Goal: Task Accomplishment & Management: Manage account settings

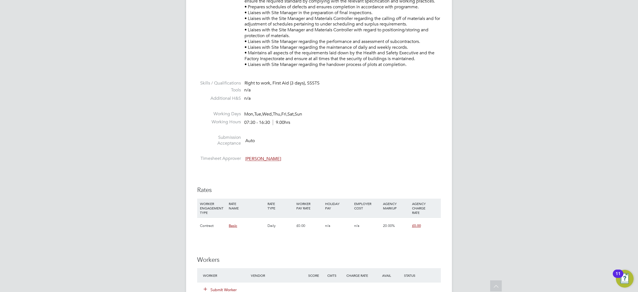
scroll to position [457, 0]
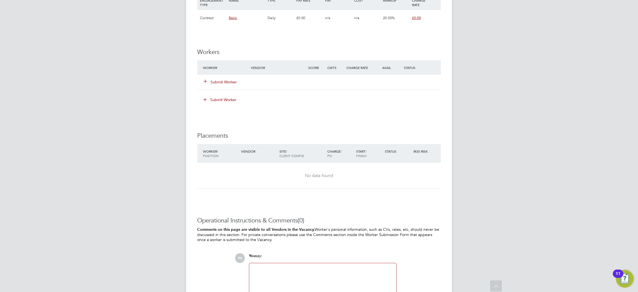
click at [220, 83] on button "Submit Worker" at bounding box center [220, 82] width 33 height 6
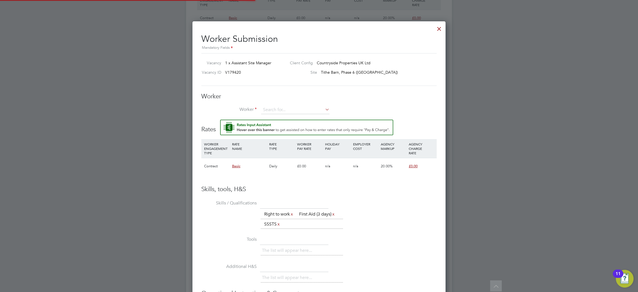
scroll to position [351, 253]
click at [281, 110] on input at bounding box center [295, 110] width 68 height 8
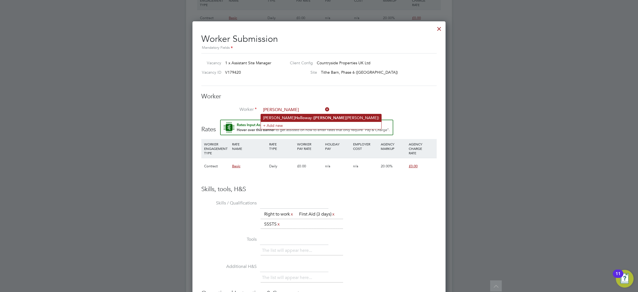
click at [295, 116] on b "Hollo" at bounding box center [300, 117] width 10 height 5
type input "[PERSON_NAME] ([PERSON_NAME])"
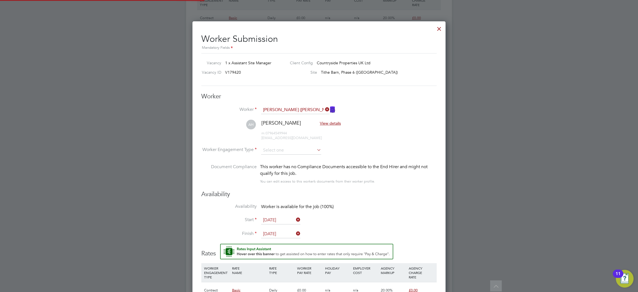
scroll to position [475, 253]
drag, startPoint x: 302, startPoint y: 144, endPoint x: 301, endPoint y: 147, distance: 3.5
click at [301, 146] on ul "Worker [PERSON_NAME] ([PERSON_NAME]) AH [PERSON_NAME] View details m: 079645499…" at bounding box center [318, 148] width 235 height 84
click at [300, 147] on input at bounding box center [291, 150] width 60 height 8
click at [297, 157] on li "Contract" at bounding box center [291, 157] width 61 height 7
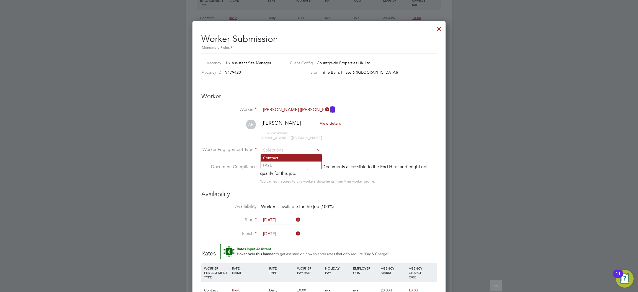
type input "Contract"
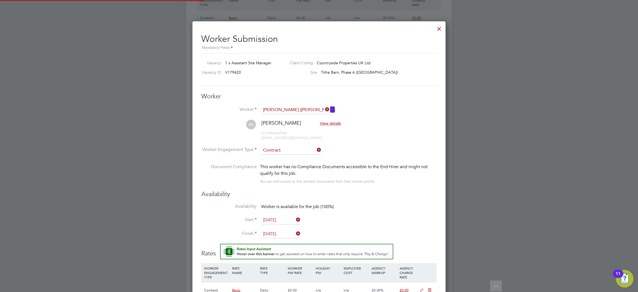
scroll to position [16, 28]
click at [373, 143] on li "AH [PERSON_NAME] View details m: 07964549944 [EMAIL_ADDRESS][DOMAIN_NAME]" at bounding box center [318, 133] width 235 height 26
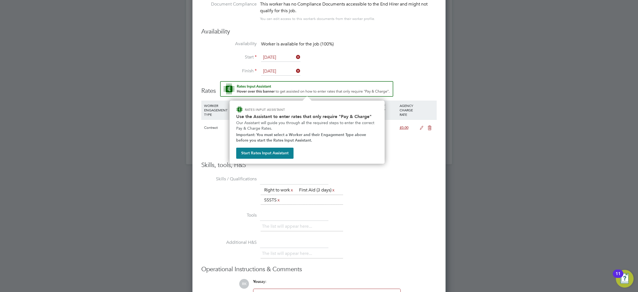
scroll to position [0, 0]
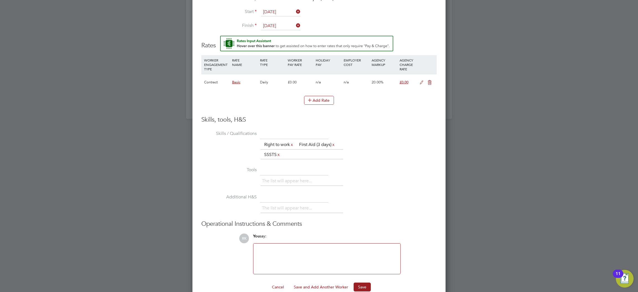
click at [394, 161] on li "Skills / Qualifications The list will appear here... Right to work x First Aid …" at bounding box center [318, 147] width 235 height 36
click at [419, 81] on icon at bounding box center [421, 82] width 7 height 4
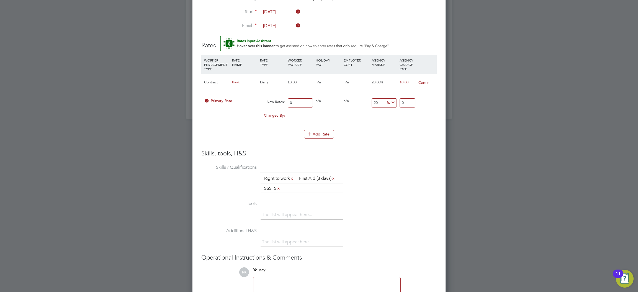
drag, startPoint x: 296, startPoint y: 101, endPoint x: 260, endPoint y: 97, distance: 37.1
click at [260, 97] on div "Primary Rate New Rates: 0 0 n/a 0 n/a 20 0 % 0" at bounding box center [318, 103] width 235 height 15
type input "2"
type input "2.4"
type input "27"
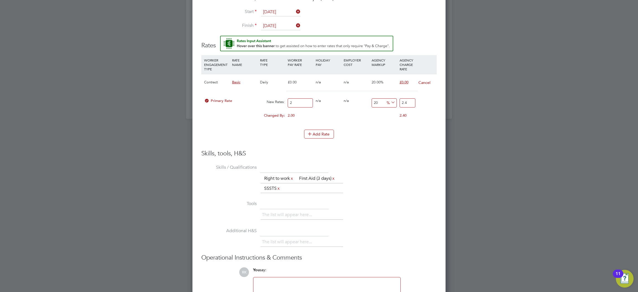
type input "32.4"
type input "270"
type input "324"
type input "270"
click at [410, 168] on li "Skills / Qualifications The list will appear here... Right to work x First Aid …" at bounding box center [318, 181] width 235 height 36
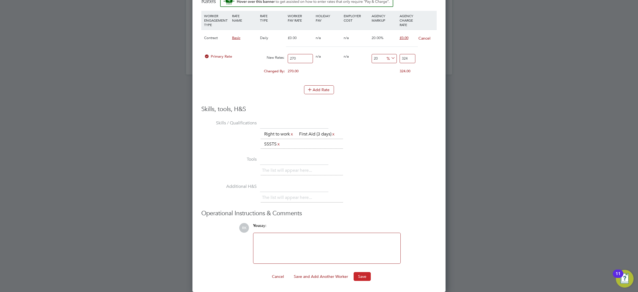
click at [368, 279] on button "Save" at bounding box center [362, 276] width 17 height 9
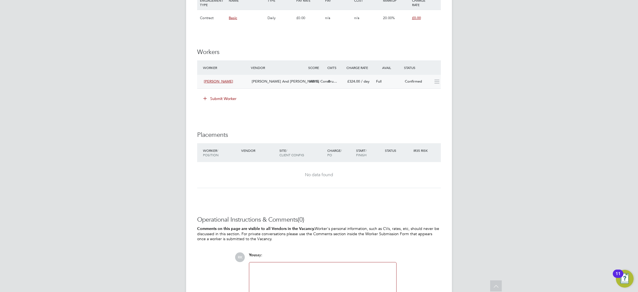
click at [394, 79] on div "Full" at bounding box center [388, 81] width 29 height 9
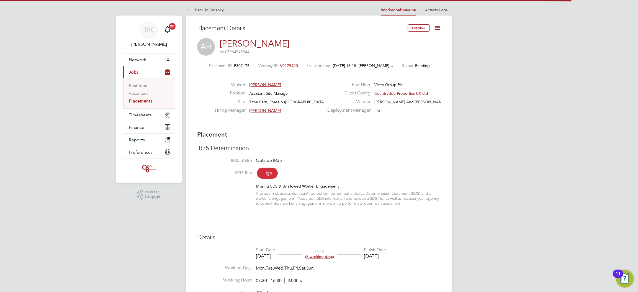
click at [436, 30] on icon at bounding box center [437, 27] width 7 height 7
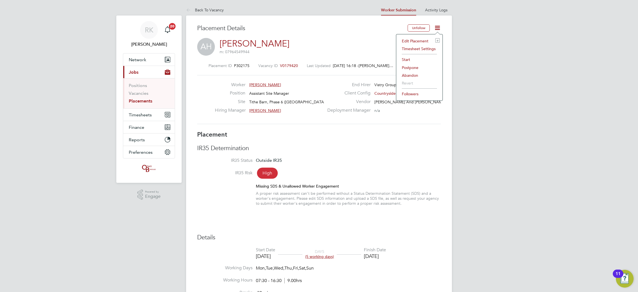
click at [411, 59] on li "Start" at bounding box center [419, 60] width 41 height 8
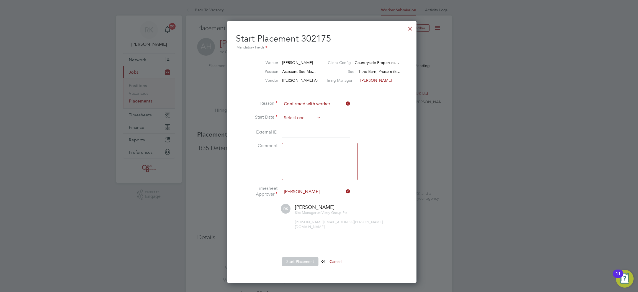
click at [304, 116] on input at bounding box center [301, 118] width 39 height 8
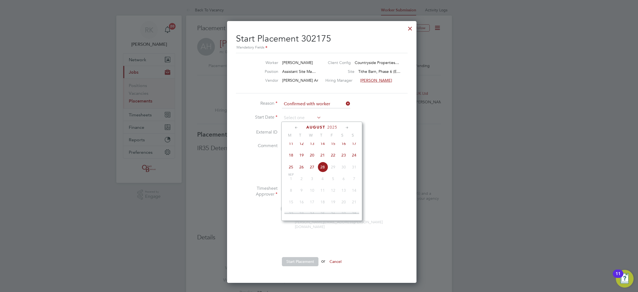
click at [292, 170] on span "25" at bounding box center [291, 167] width 11 height 11
type input "[DATE]"
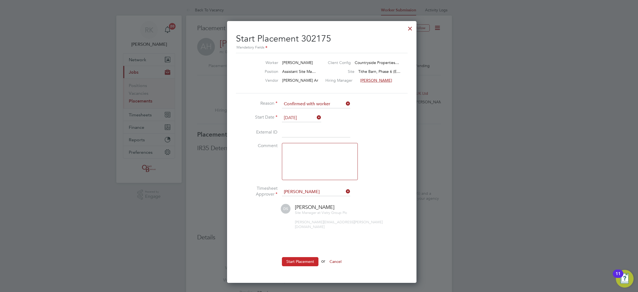
click at [305, 257] on button "Start Placement" at bounding box center [300, 261] width 37 height 9
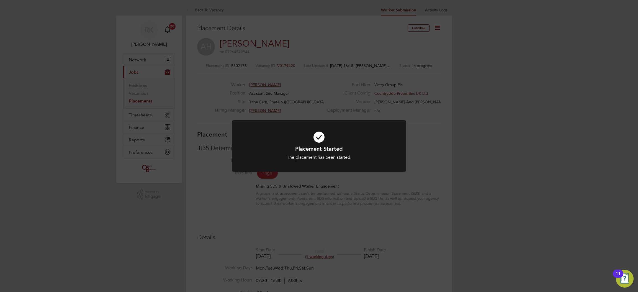
click at [158, 237] on div "Placement Started The placement has been started. Cancel Okay" at bounding box center [319, 146] width 638 height 292
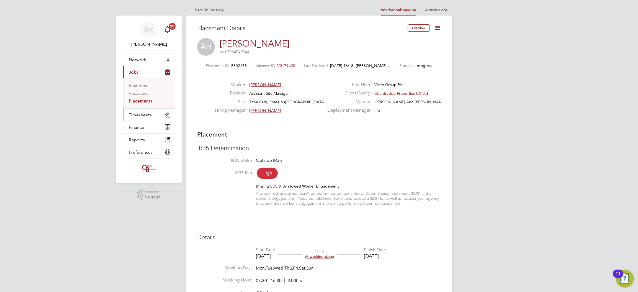
click at [133, 120] on button "Timesheets" at bounding box center [149, 115] width 52 height 12
click at [147, 97] on link "Timesheets" at bounding box center [140, 97] width 23 height 5
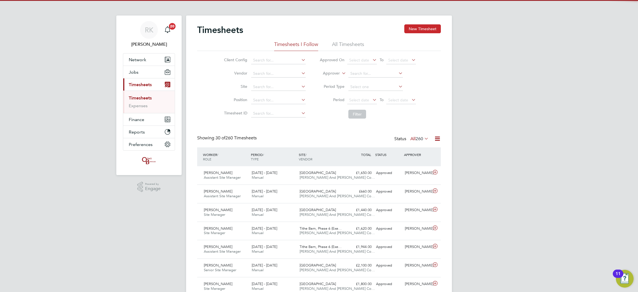
click at [425, 26] on button "New Timesheet" at bounding box center [422, 28] width 37 height 9
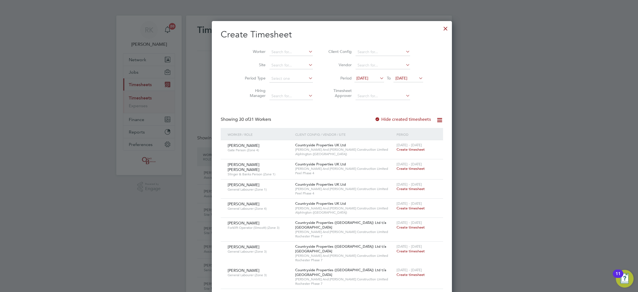
click at [268, 48] on li "Worker" at bounding box center [277, 51] width 86 height 13
click at [270, 52] on input at bounding box center [290, 52] width 43 height 8
click at [290, 60] on b "Hollow" at bounding box center [296, 59] width 13 height 5
type input "[PERSON_NAME]"
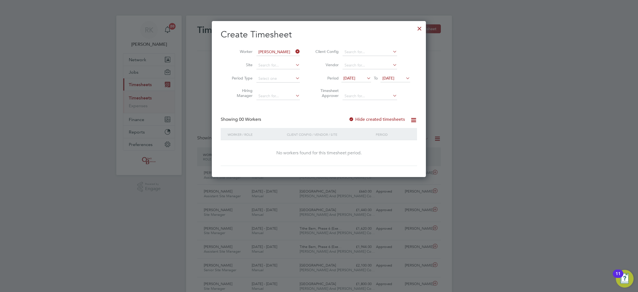
click at [354, 80] on span "[DATE]" at bounding box center [349, 78] width 12 height 5
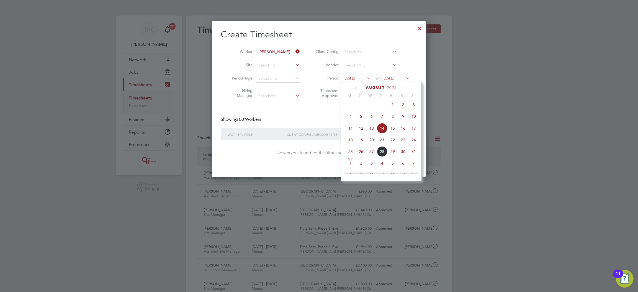
click at [351, 157] on span "25" at bounding box center [350, 151] width 11 height 11
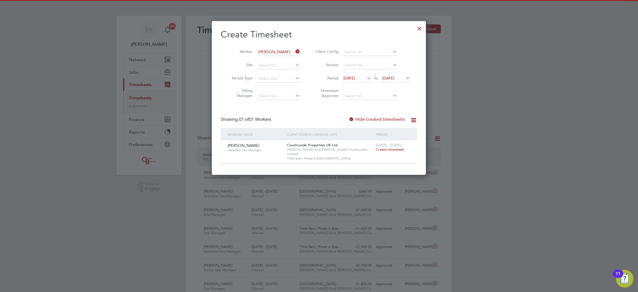
click at [380, 148] on span "Create timesheet" at bounding box center [390, 149] width 28 height 5
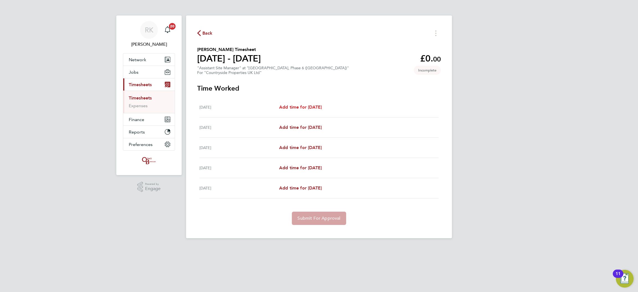
click at [322, 104] on span "Add time for [DATE]" at bounding box center [300, 106] width 43 height 5
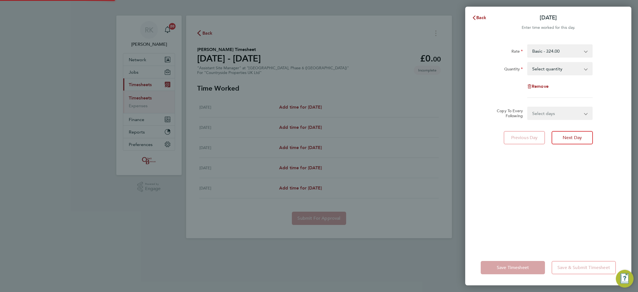
click at [540, 71] on select "Select quantity 0.5 1" at bounding box center [557, 69] width 58 height 12
select select "1"
click at [528, 63] on select "Select quantity 0.5 1" at bounding box center [557, 69] width 58 height 12
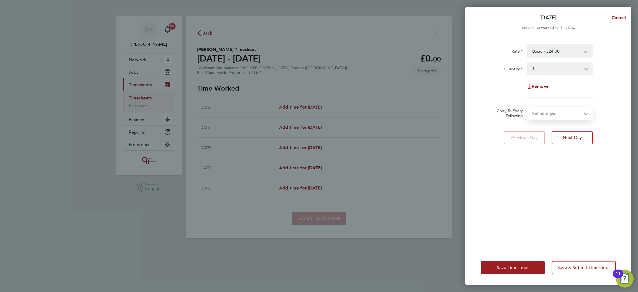
click at [546, 110] on select "Select days Day [DATE] [DATE] [DATE] [DATE]" at bounding box center [557, 113] width 58 height 12
select select "DAY"
click at [528, 107] on select "Select days Day [DATE] [DATE] [DATE] [DATE]" at bounding box center [557, 113] width 58 height 12
select select "[DATE]"
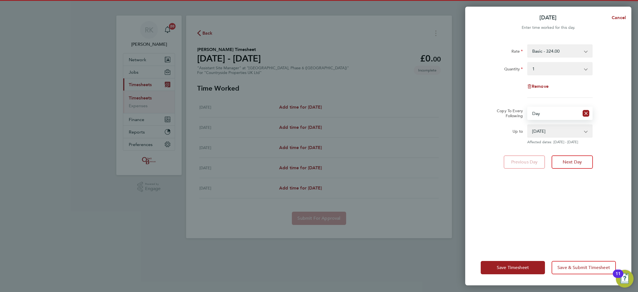
click at [576, 151] on div "Rate Basic - 324.00 Quantity Select quantity 0.5 1 Remove Copy To Every Followi…" at bounding box center [548, 144] width 166 height 212
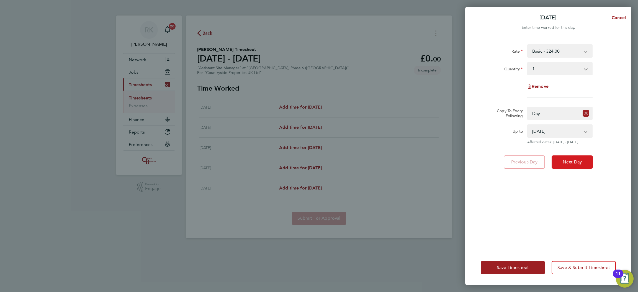
click at [570, 161] on span "Next Day" at bounding box center [572, 162] width 19 height 6
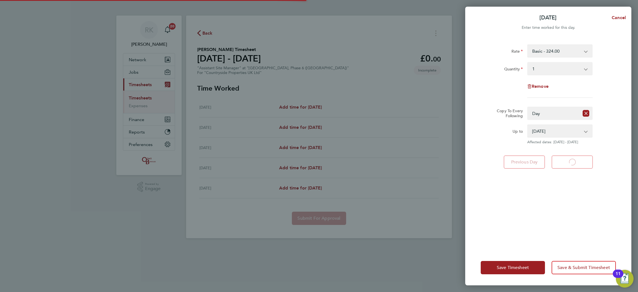
select select "1"
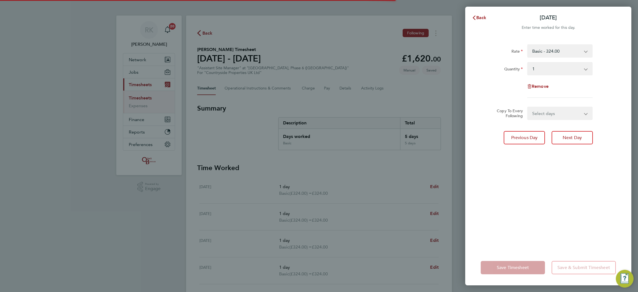
click at [365, 199] on div "Back [DATE] Enter time worked for this day. Rate Basic - 324.00 Quantity Select…" at bounding box center [319, 146] width 638 height 292
click at [478, 14] on button "Back" at bounding box center [479, 17] width 26 height 11
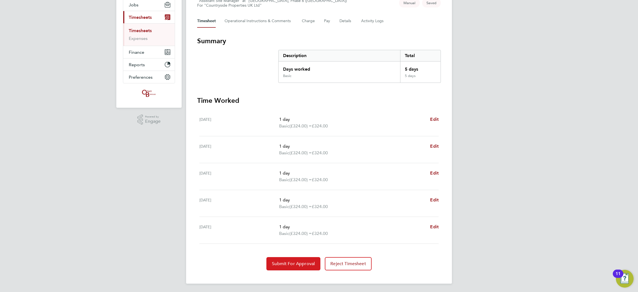
click at [294, 264] on span "Submit For Approval" at bounding box center [293, 264] width 43 height 6
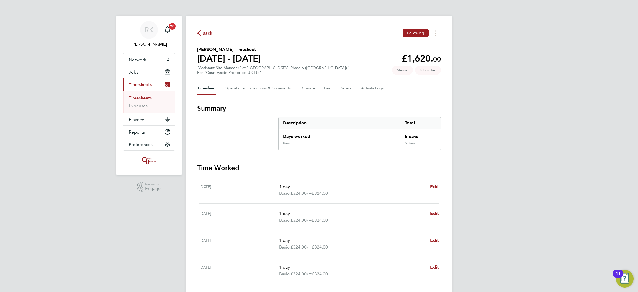
click at [144, 98] on link "Timesheets" at bounding box center [140, 97] width 23 height 5
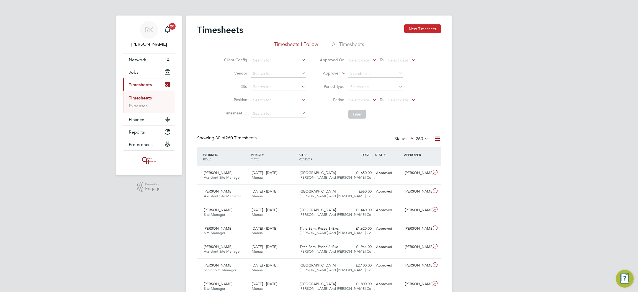
click at [425, 30] on button "New Timesheet" at bounding box center [422, 28] width 37 height 9
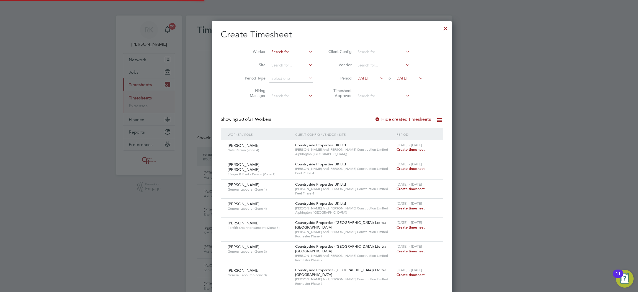
click at [287, 50] on input at bounding box center [290, 52] width 43 height 8
click at [278, 56] on li "[PERSON_NAME]" at bounding box center [291, 59] width 70 height 7
type input "[PERSON_NAME]"
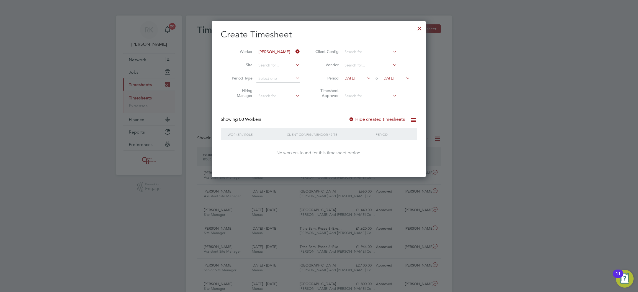
click at [348, 81] on span "[DATE]" at bounding box center [356, 78] width 30 height 7
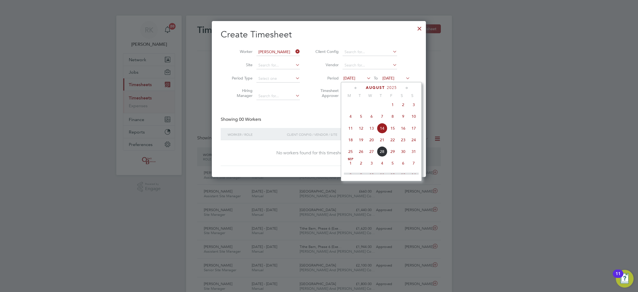
click at [349, 155] on span "25" at bounding box center [350, 151] width 11 height 11
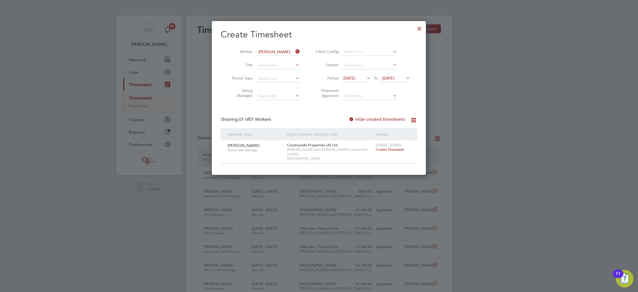
click at [382, 150] on span "Create timesheet" at bounding box center [390, 149] width 28 height 5
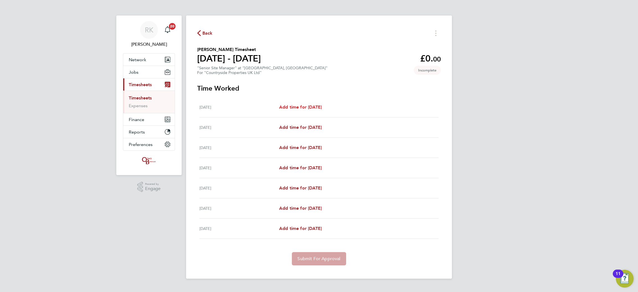
click at [307, 107] on span "Add time for [DATE]" at bounding box center [300, 106] width 43 height 5
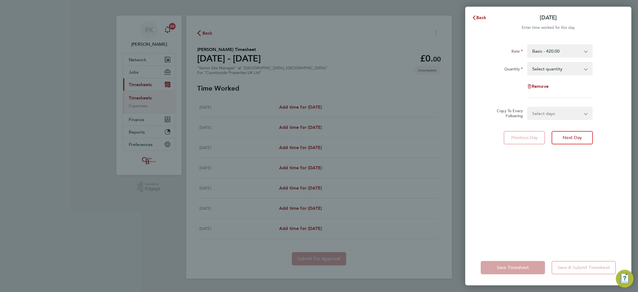
click at [548, 71] on select "Select quantity 0.5 1" at bounding box center [557, 69] width 58 height 12
select select "1"
click at [528, 63] on select "Select quantity 0.5 1" at bounding box center [557, 69] width 58 height 12
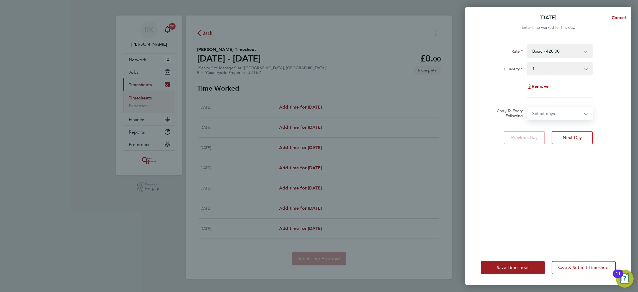
click at [545, 117] on select "Select days Day Weekday (Mon-Fri) Weekend (Sat-Sun) [DATE] [DATE] [DATE] [DATE]…" at bounding box center [557, 113] width 58 height 12
select select "WEEKDAY"
click at [528, 107] on select "Select days Day Weekday (Mon-Fri) Weekend (Sat-Sun) [DATE] [DATE] [DATE] [DATE]…" at bounding box center [557, 113] width 58 height 12
select select "[DATE]"
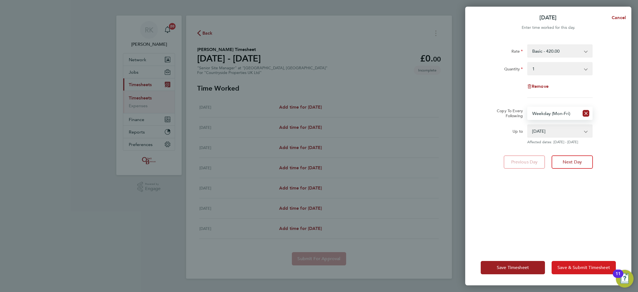
click at [567, 269] on span "Save & Submit Timesheet" at bounding box center [584, 268] width 53 height 6
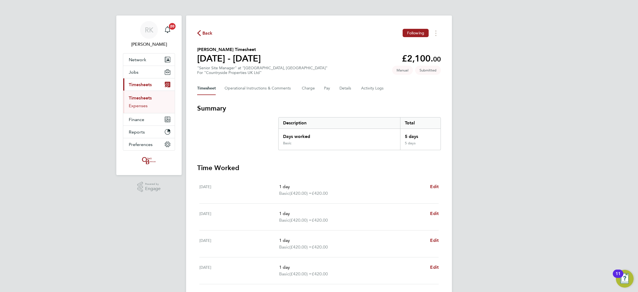
click at [144, 103] on link "Expenses" at bounding box center [138, 105] width 19 height 5
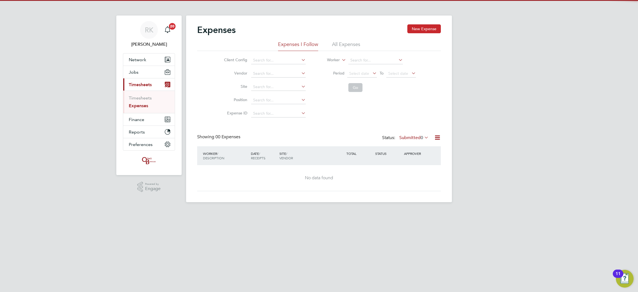
click at [426, 27] on button "New Expense" at bounding box center [424, 28] width 34 height 9
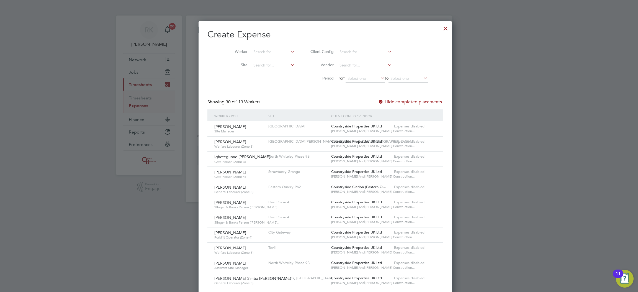
drag, startPoint x: 428, startPoint y: 31, endPoint x: 431, endPoint y: 30, distance: 3.0
click at [441, 31] on div at bounding box center [446, 27] width 10 height 10
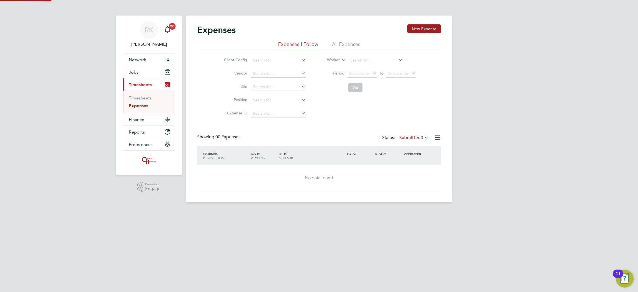
click at [432, 30] on button "New Expense" at bounding box center [424, 28] width 34 height 9
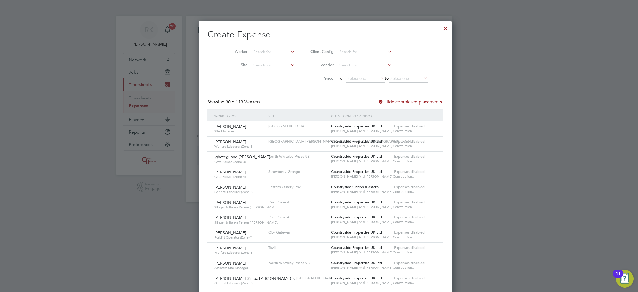
click at [441, 27] on div at bounding box center [446, 27] width 10 height 10
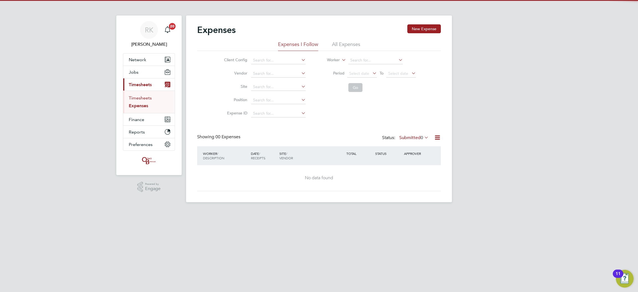
click at [145, 101] on link "Timesheets" at bounding box center [140, 97] width 23 height 5
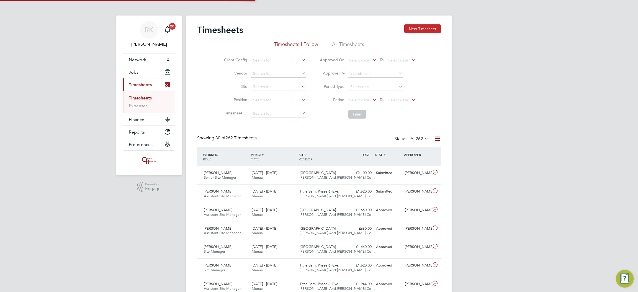
click at [420, 31] on button "New Timesheet" at bounding box center [422, 28] width 37 height 9
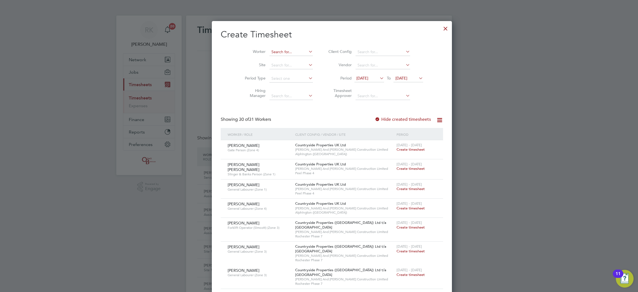
click at [274, 48] on input at bounding box center [290, 52] width 43 height 8
click at [292, 57] on b "Hard" at bounding box center [296, 59] width 9 height 5
type input "[PERSON_NAME]"
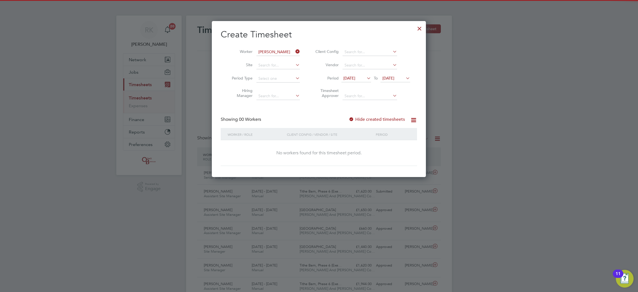
click at [351, 80] on span "[DATE]" at bounding box center [356, 78] width 30 height 7
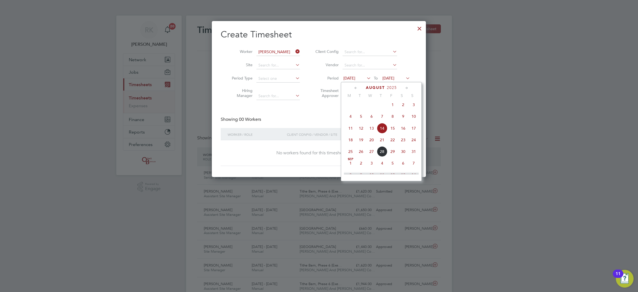
click at [350, 157] on span "25" at bounding box center [350, 151] width 11 height 11
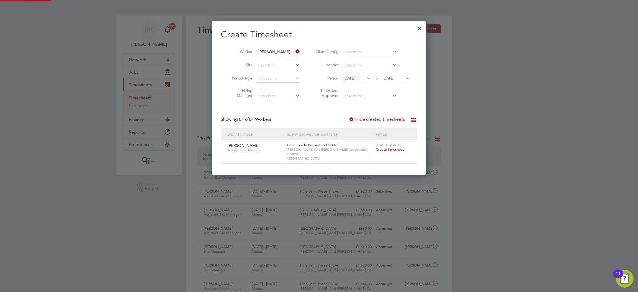
click at [391, 150] on span "Create timesheet" at bounding box center [390, 149] width 28 height 5
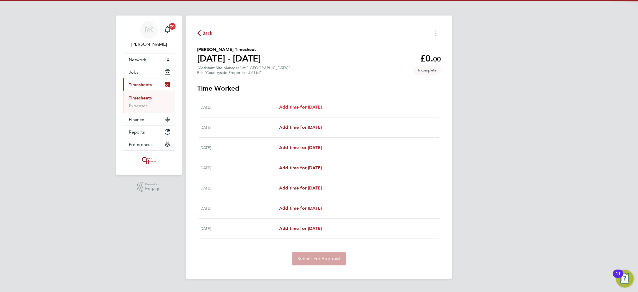
click at [289, 107] on span "Add time for [DATE]" at bounding box center [300, 106] width 43 height 5
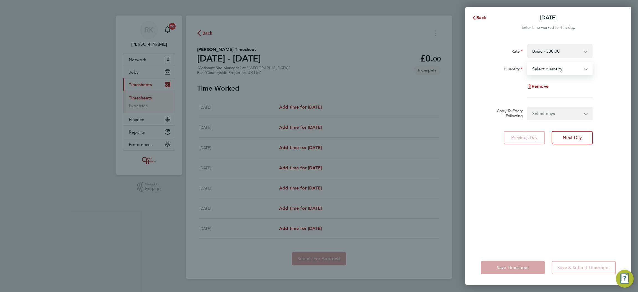
click at [558, 65] on select "Select quantity 0.5 1" at bounding box center [557, 69] width 58 height 12
select select "1"
click at [528, 63] on select "Select quantity 0.5 1" at bounding box center [557, 69] width 58 height 12
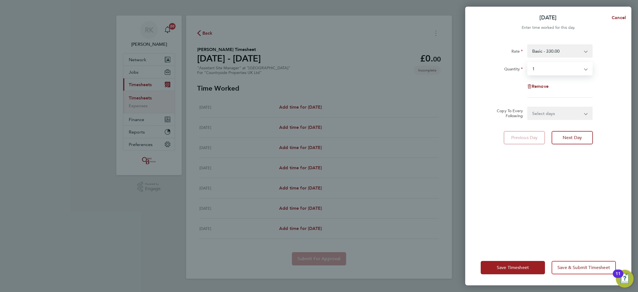
click at [547, 113] on select "Select days Day Weekday (Mon-Fri) Weekend (Sat-Sun) [DATE] [DATE] [DATE] [DATE]…" at bounding box center [557, 113] width 58 height 12
select select "WEEKDAY"
click at [528, 107] on select "Select days Day Weekday (Mon-Fri) Weekend (Sat-Sun) [DATE] [DATE] [DATE] [DATE]…" at bounding box center [557, 113] width 58 height 12
select select "[DATE]"
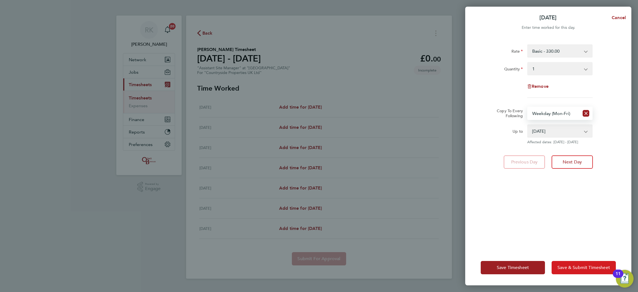
click at [569, 264] on button "Save & Submit Timesheet" at bounding box center [584, 267] width 64 height 13
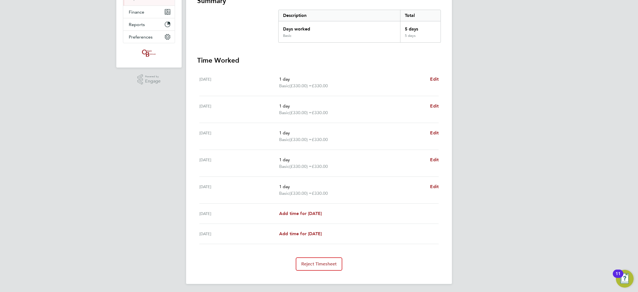
click at [314, 273] on div "Back Following [PERSON_NAME] Timesheet [DATE] - [DATE] £1,650. 00 "Assistant Si…" at bounding box center [319, 96] width 266 height 376
click at [322, 261] on span "Reject Timesheet" at bounding box center [319, 264] width 36 height 6
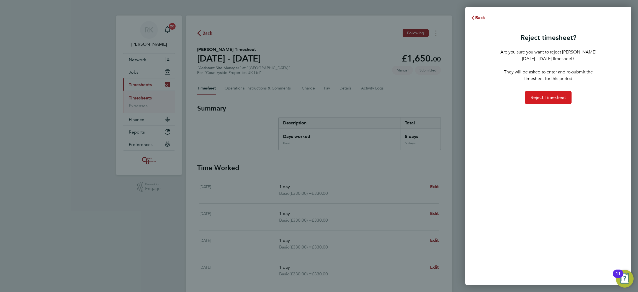
click at [537, 93] on button "Reject Timesheet" at bounding box center [548, 97] width 47 height 13
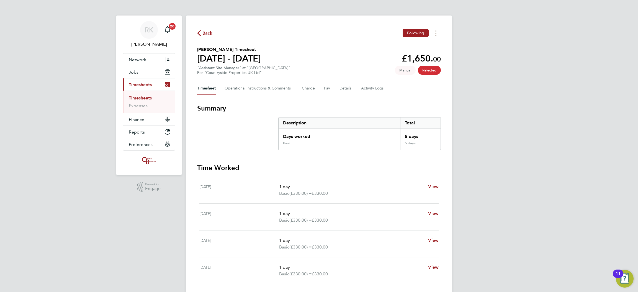
click at [147, 94] on ul "Timesheets Expenses" at bounding box center [149, 102] width 52 height 22
click at [142, 98] on link "Timesheets" at bounding box center [140, 97] width 23 height 5
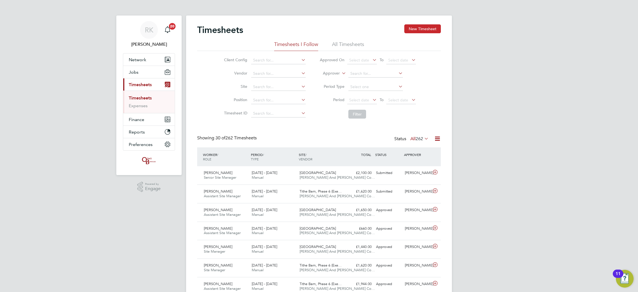
click at [415, 27] on button "New Timesheet" at bounding box center [422, 28] width 37 height 9
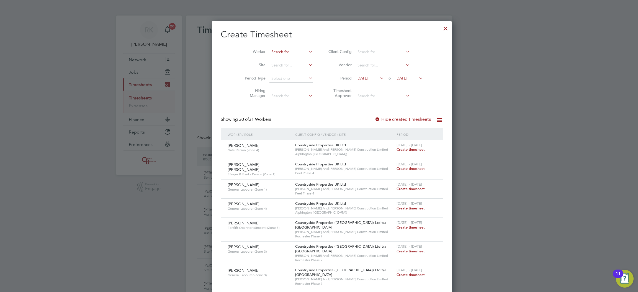
click at [284, 50] on input at bounding box center [290, 52] width 43 height 8
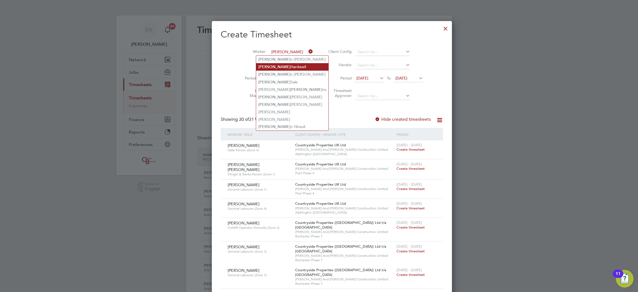
click at [281, 65] on li "[PERSON_NAME]" at bounding box center [292, 66] width 72 height 7
type input "[PERSON_NAME]"
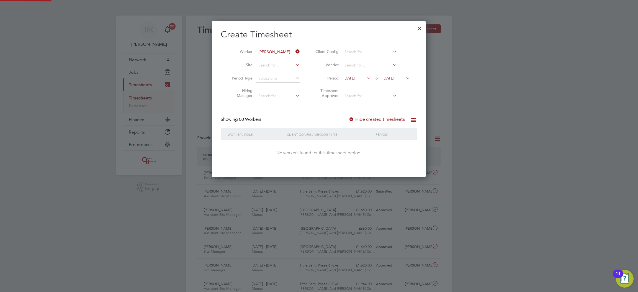
click at [351, 79] on span "[DATE]" at bounding box center [349, 78] width 12 height 5
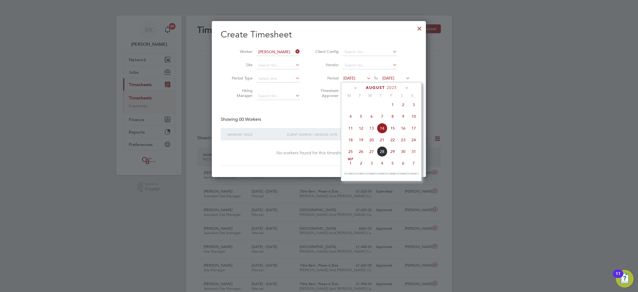
click at [351, 155] on span "25" at bounding box center [350, 151] width 11 height 11
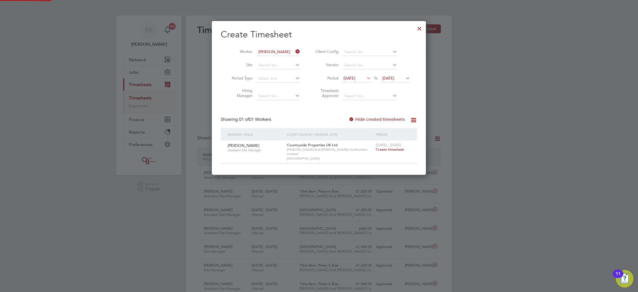
click at [384, 150] on span "Create timesheet" at bounding box center [390, 149] width 28 height 5
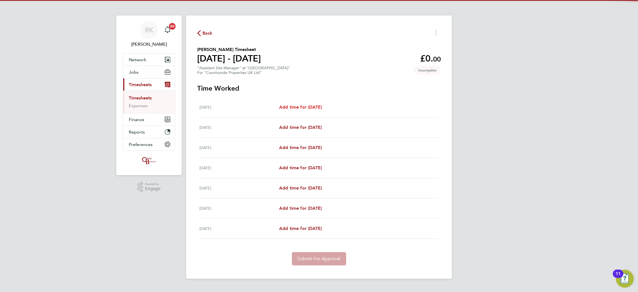
click at [322, 109] on span "Add time for [DATE]" at bounding box center [300, 106] width 43 height 5
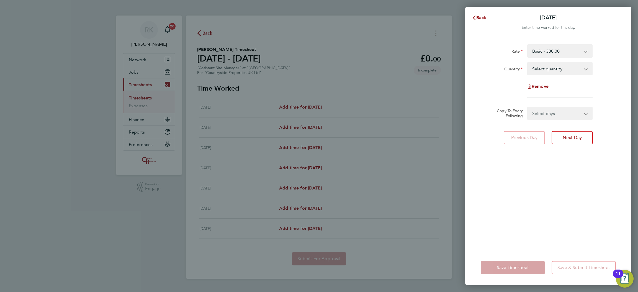
click at [541, 69] on select "Select quantity 0.5 1" at bounding box center [557, 69] width 58 height 12
select select "1"
click at [528, 63] on select "Select quantity 0.5 1" at bounding box center [557, 69] width 58 height 12
click at [551, 125] on div "Rate Basic - 330.00 Quantity Select quantity 0.5 1 Remove Copy To Every Followi…" at bounding box center [548, 144] width 166 height 212
click at [554, 119] on select "Select days Day Weekday (Mon-Fri) Weekend (Sat-Sun) [DATE] [DATE] [DATE] [DATE]…" at bounding box center [557, 113] width 58 height 12
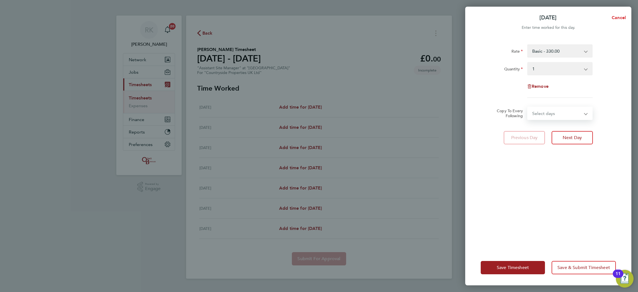
click at [614, 18] on span "Cancel" at bounding box center [618, 17] width 16 height 5
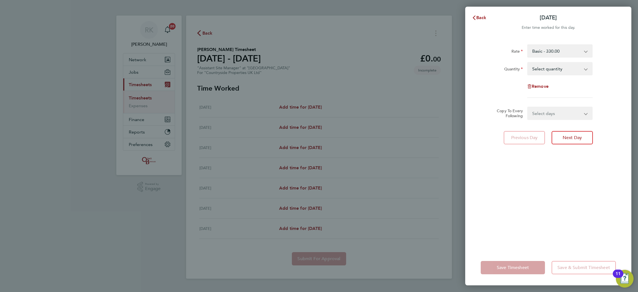
click at [461, 18] on div "Back [DATE] Enter time worked for this day. Rate Basic - 330.00 Quantity Select…" at bounding box center [319, 146] width 638 height 292
click at [476, 19] on span "Back" at bounding box center [479, 18] width 15 height 4
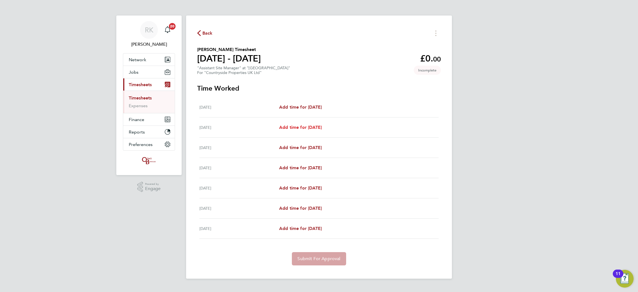
click at [310, 129] on span "Add time for [DATE]" at bounding box center [300, 127] width 43 height 5
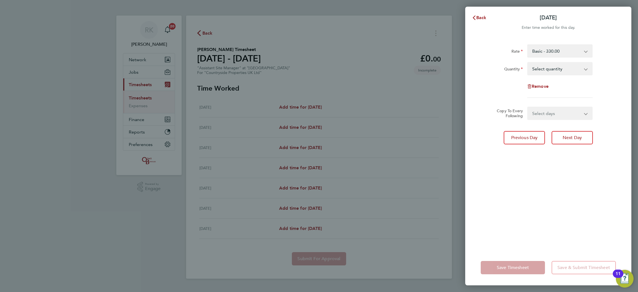
click at [547, 68] on select "Select quantity 0.5 1" at bounding box center [557, 69] width 58 height 12
select select "1"
click at [528, 63] on select "Select quantity 0.5 1" at bounding box center [557, 69] width 58 height 12
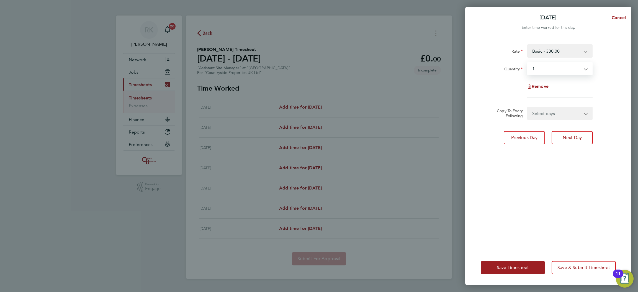
click at [540, 113] on select "Select days Day Weekday (Mon-Fri) Weekend (Sat-Sun) [DATE] [DATE] [DATE] [DATE]…" at bounding box center [557, 113] width 58 height 12
click at [502, 274] on div "Save Timesheet Save & Submit Timesheet" at bounding box center [548, 267] width 166 height 35
click at [505, 268] on span "Save Timesheet" at bounding box center [513, 268] width 32 height 6
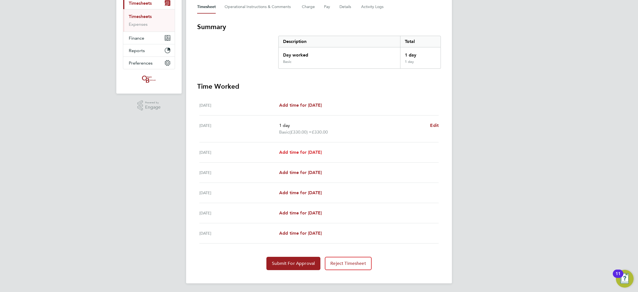
click at [311, 155] on link "Add time for [DATE]" at bounding box center [300, 152] width 43 height 7
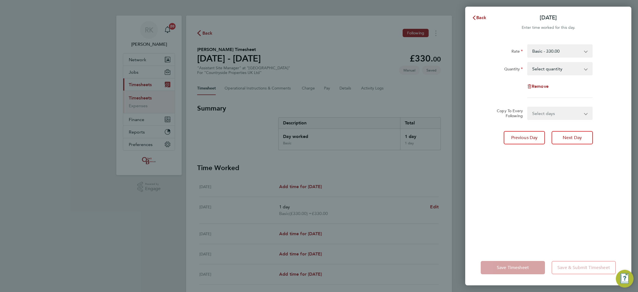
click at [591, 65] on app-icon-cross-button at bounding box center [588, 69] width 7 height 12
drag, startPoint x: 570, startPoint y: 64, endPoint x: 568, endPoint y: 67, distance: 3.7
click at [570, 64] on select "Select quantity 0.5 1" at bounding box center [557, 69] width 58 height 12
select select "1"
click at [528, 63] on select "Select quantity 0.5 1" at bounding box center [557, 69] width 58 height 12
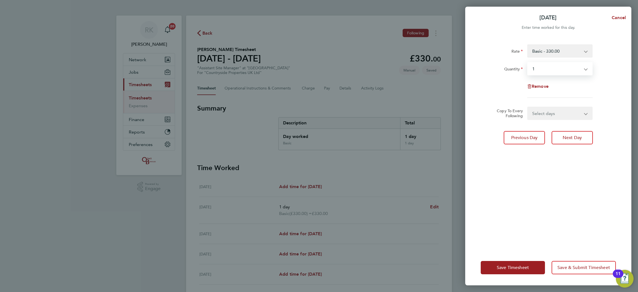
drag, startPoint x: 543, startPoint y: 106, endPoint x: 541, endPoint y: 118, distance: 12.1
click at [543, 109] on form "Rate Basic - 330.00 Quantity Select quantity 0.5 1 Remove Copy To Every Followi…" at bounding box center [548, 82] width 135 height 76
click at [541, 119] on select "Select days Day Weekday (Mon-Fri) Weekend (Sat-Sun) [DATE] [DATE] [DATE] [DATE]" at bounding box center [557, 113] width 58 height 12
select select "WEEKDAY"
click at [528, 107] on select "Select days Day Weekday (Mon-Fri) Weekend (Sat-Sun) [DATE] [DATE] [DATE] [DATE]" at bounding box center [557, 113] width 58 height 12
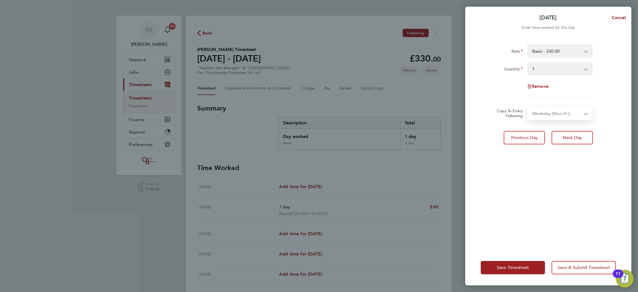
select select "[DATE]"
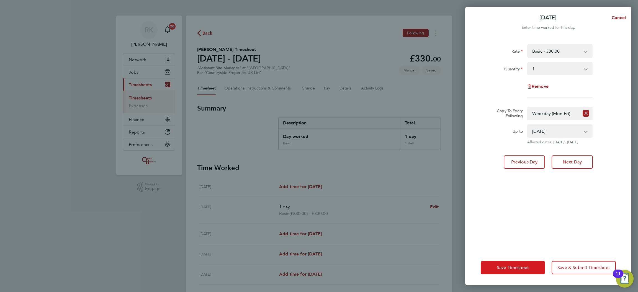
click at [507, 273] on button "Save Timesheet" at bounding box center [513, 267] width 64 height 13
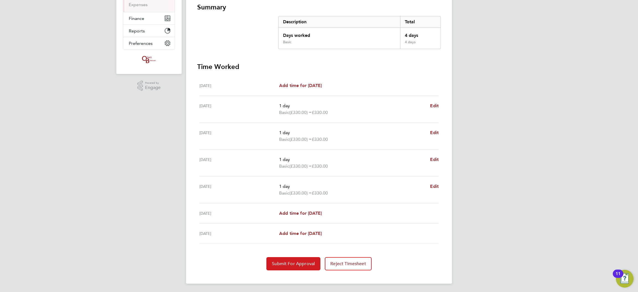
click at [292, 262] on span "Submit For Approval" at bounding box center [293, 264] width 43 height 6
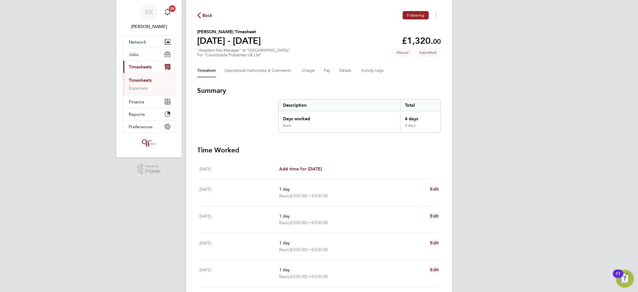
click at [139, 79] on link "Timesheets" at bounding box center [140, 80] width 23 height 5
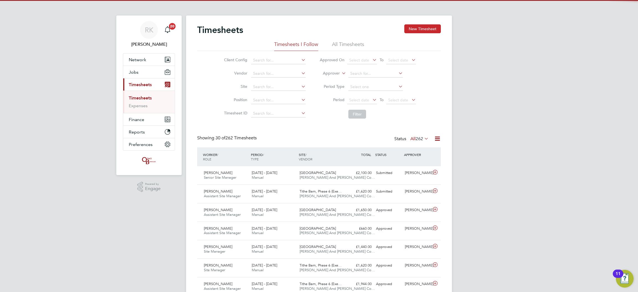
click at [410, 27] on button "New Timesheet" at bounding box center [422, 28] width 37 height 9
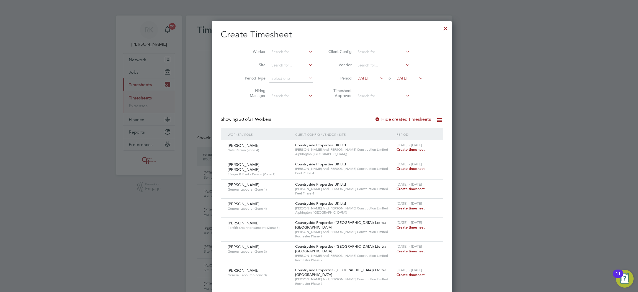
click at [441, 27] on div at bounding box center [446, 27] width 10 height 10
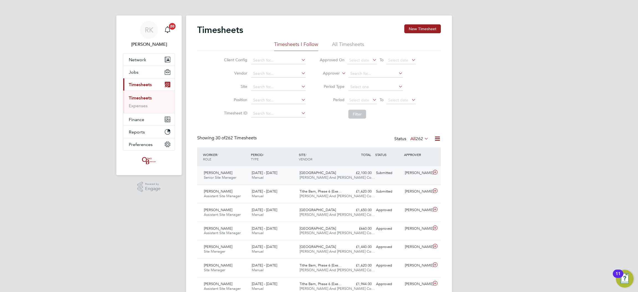
click at [353, 173] on div "£2,100.00 Submitted" at bounding box center [359, 172] width 29 height 9
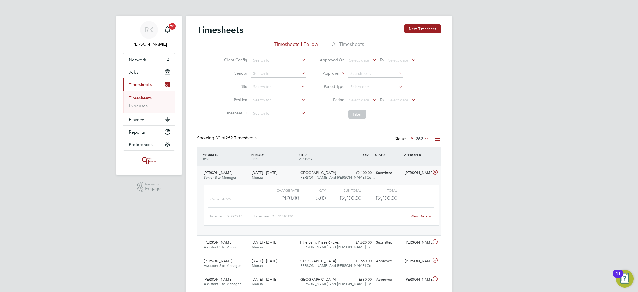
click at [421, 217] on link "View Details" at bounding box center [421, 216] width 20 height 5
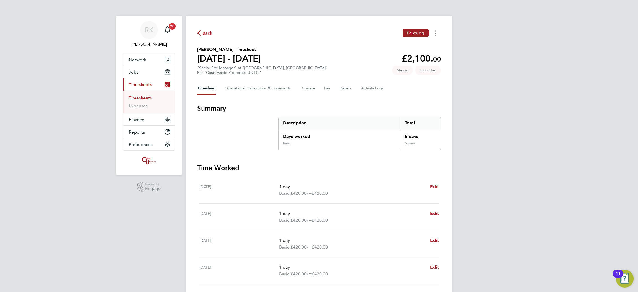
click at [432, 36] on button "Timesheets Menu" at bounding box center [436, 33] width 10 height 9
click at [310, 64] on section "Andrew Snell's Timesheet 25 - 31 Aug 2025 £2,100. 00 "Senior Site Manager" at "…" at bounding box center [319, 60] width 244 height 29
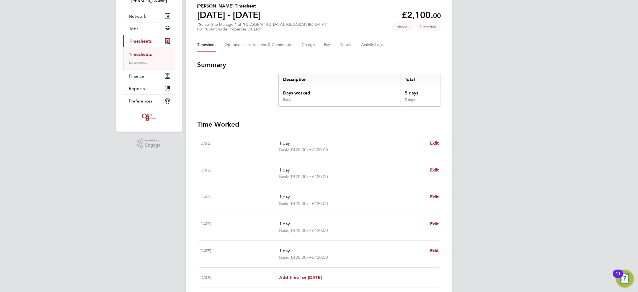
scroll to position [107, 0]
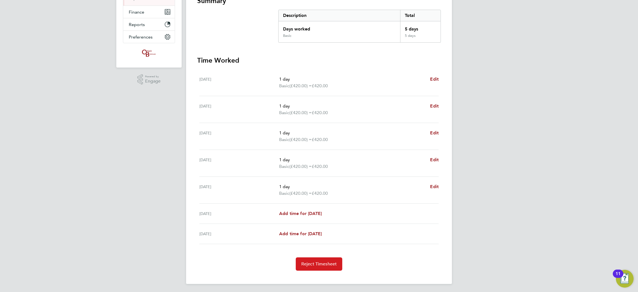
click at [321, 264] on span "Reject Timesheet" at bounding box center [319, 264] width 36 height 6
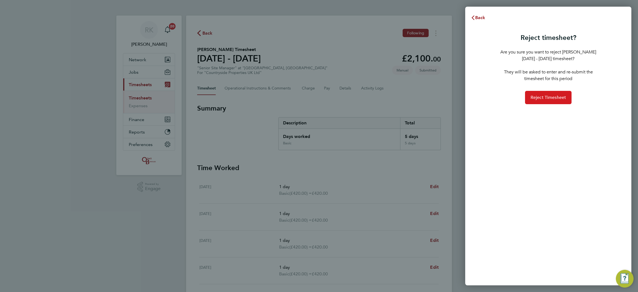
click at [536, 102] on button "Reject Timesheet" at bounding box center [548, 97] width 47 height 13
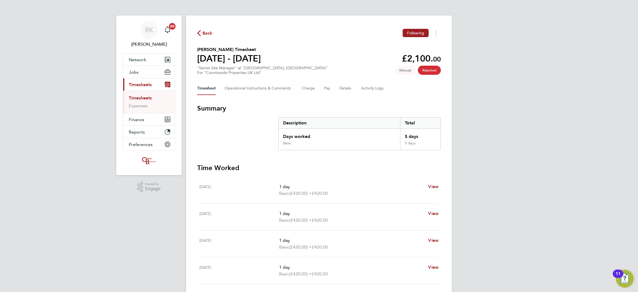
click at [142, 97] on link "Timesheets" at bounding box center [140, 97] width 23 height 5
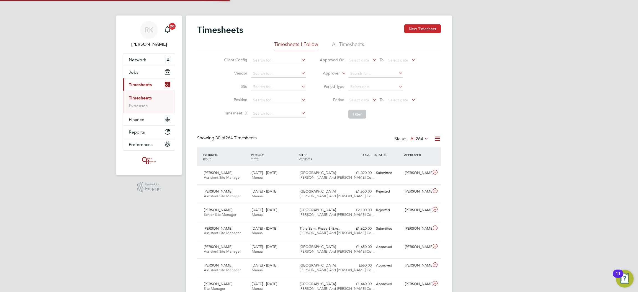
click at [416, 25] on button "New Timesheet" at bounding box center [422, 28] width 37 height 9
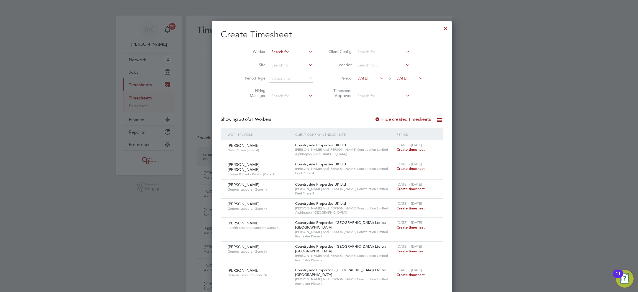
click at [285, 54] on input at bounding box center [290, 52] width 43 height 8
click at [270, 58] on b "[PERSON_NAME]" at bounding box center [274, 59] width 32 height 5
type input "[PERSON_NAME]"
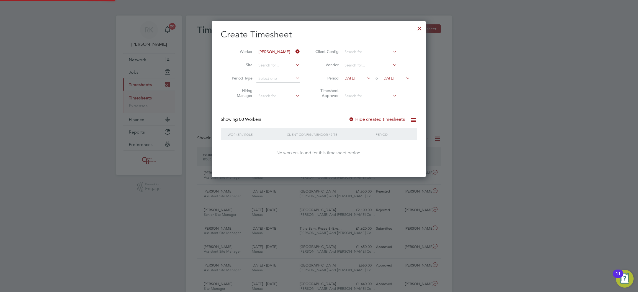
click at [350, 79] on span "[DATE]" at bounding box center [349, 78] width 12 height 5
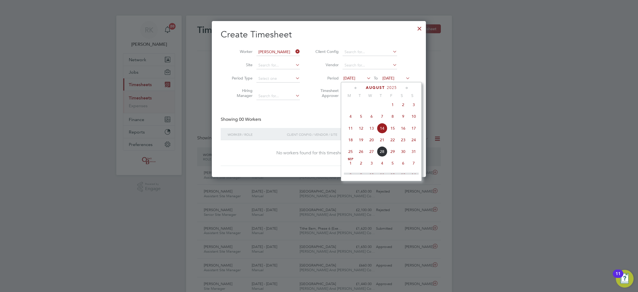
click at [351, 154] on span "25" at bounding box center [350, 151] width 11 height 11
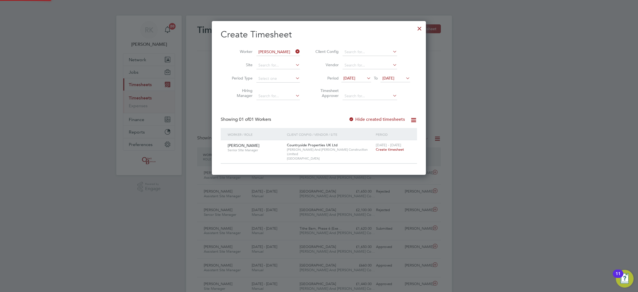
drag, startPoint x: 400, startPoint y: 150, endPoint x: 492, endPoint y: 107, distance: 102.0
click at [399, 150] on span "Create timesheet" at bounding box center [390, 149] width 28 height 5
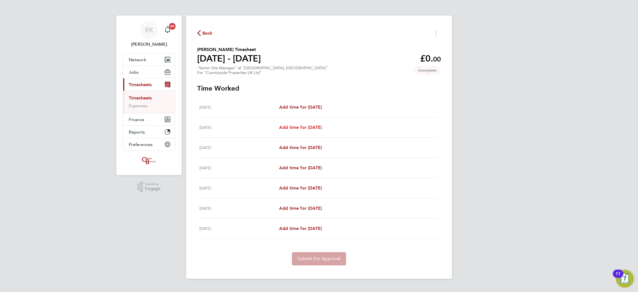
click at [315, 130] on span "Add time for [DATE]" at bounding box center [300, 127] width 43 height 5
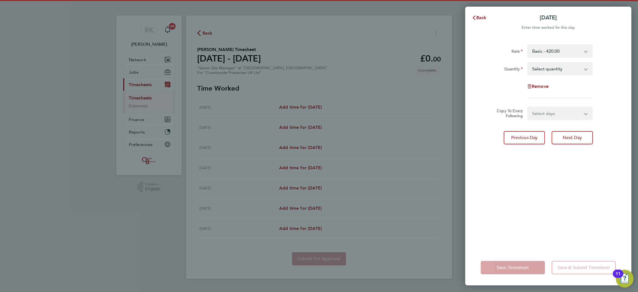
click at [563, 67] on select "Select quantity 0.5 1" at bounding box center [557, 69] width 58 height 12
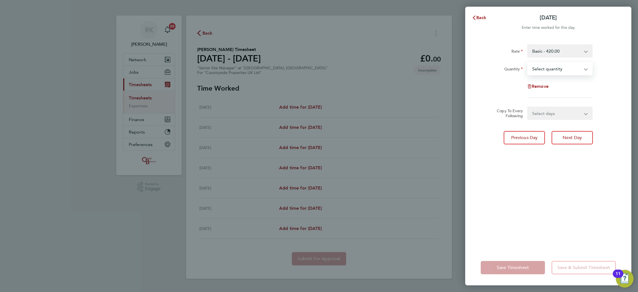
select select "1"
click at [528, 63] on select "Select quantity 0.5 1" at bounding box center [557, 69] width 58 height 12
click at [543, 116] on select "Select days Day Weekday (Mon-Fri) Weekend (Sat-Sun) [DATE] [DATE] [DATE] [DATE]…" at bounding box center [557, 113] width 58 height 12
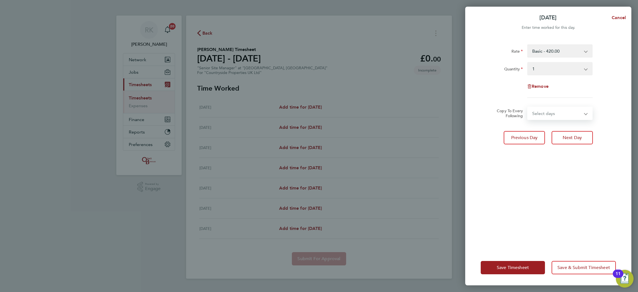
select select "WEEKDAY"
click at [528, 107] on select "Select days Day Weekday (Mon-Fri) Weekend (Sat-Sun) [DATE] [DATE] [DATE] [DATE]…" at bounding box center [557, 113] width 58 height 12
select select "[DATE]"
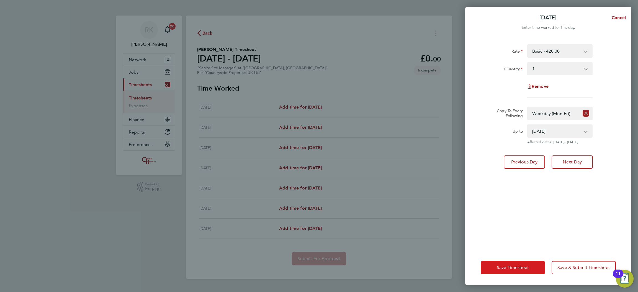
drag, startPoint x: 504, startPoint y: 258, endPoint x: 502, endPoint y: 263, distance: 4.6
click at [504, 259] on div "Save Timesheet Save & Submit Timesheet" at bounding box center [548, 267] width 166 height 35
click at [502, 263] on button "Save Timesheet" at bounding box center [513, 267] width 64 height 13
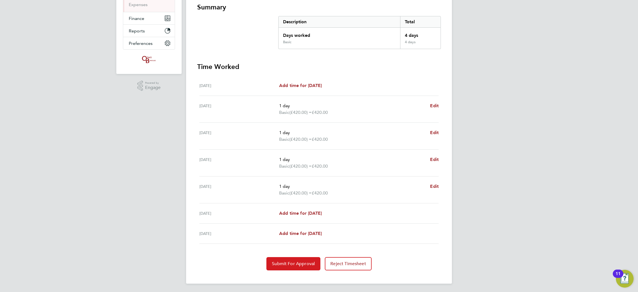
click at [297, 266] on button "Submit For Approval" at bounding box center [293, 263] width 54 height 13
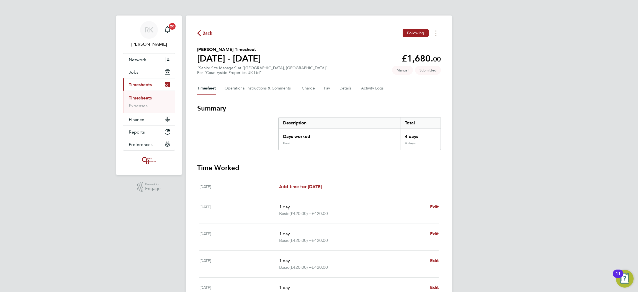
click at [151, 96] on link "Timesheets" at bounding box center [140, 97] width 23 height 5
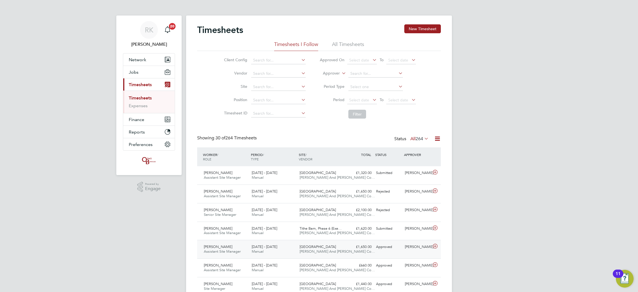
click at [251, 250] on div "18 - 24 Aug 2025 Manual" at bounding box center [274, 249] width 48 height 14
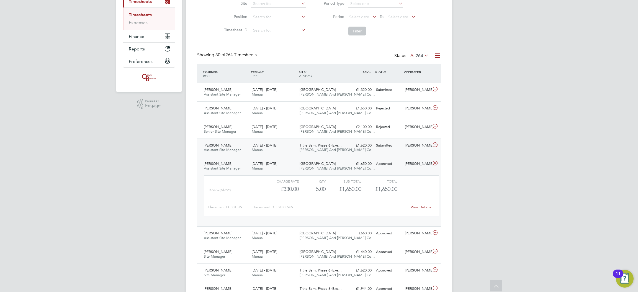
click at [248, 150] on div "Andrew Holloway Assistant Site Manager 25 - 31 Aug 2025" at bounding box center [226, 148] width 48 height 14
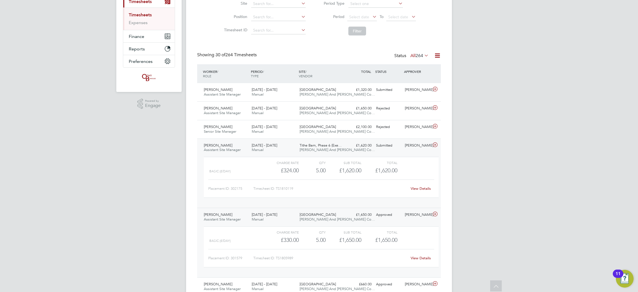
click at [414, 187] on link "View Details" at bounding box center [421, 188] width 20 height 5
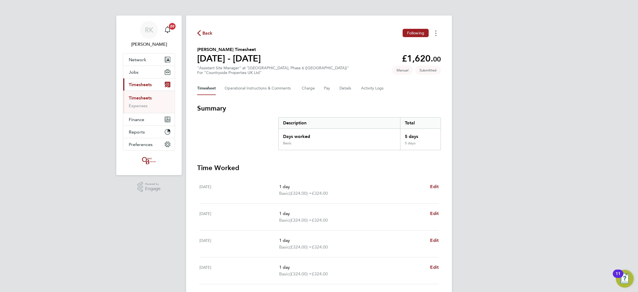
click at [436, 33] on button "Timesheets Menu" at bounding box center [436, 33] width 10 height 9
click at [426, 98] on div "Back Following Mark as absent Download timesheet Andrew Holloway's Timesheet 25…" at bounding box center [319, 183] width 266 height 335
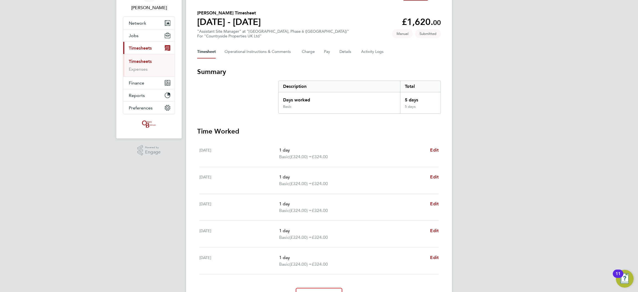
scroll to position [67, 0]
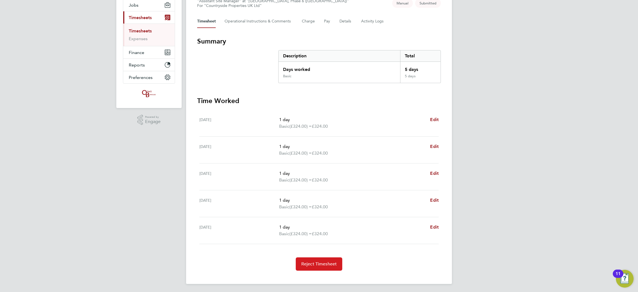
click at [326, 262] on span "Reject Timesheet" at bounding box center [319, 264] width 36 height 6
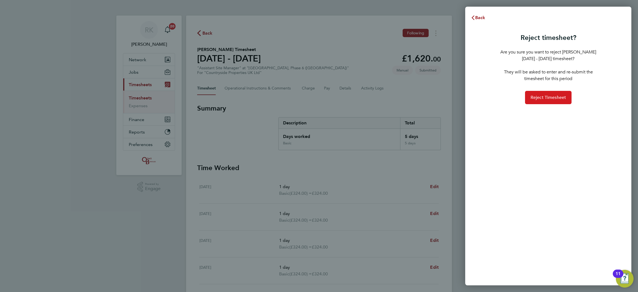
click at [536, 101] on button "Reject Timesheet" at bounding box center [548, 97] width 47 height 13
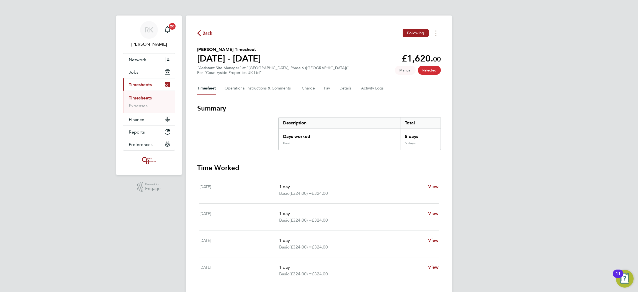
click at [137, 99] on link "Timesheets" at bounding box center [140, 97] width 23 height 5
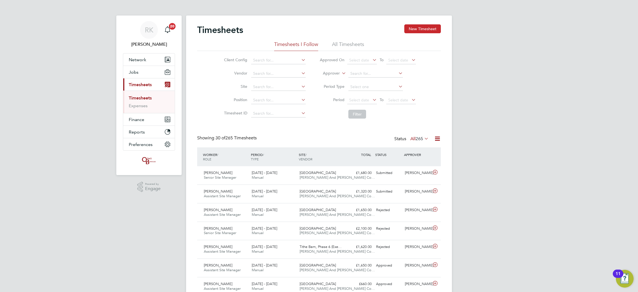
click at [424, 29] on button "New Timesheet" at bounding box center [422, 28] width 37 height 9
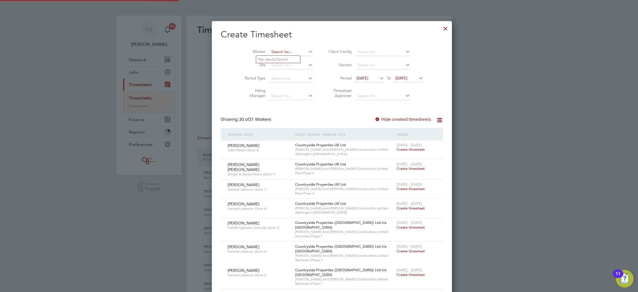
click at [270, 51] on input at bounding box center [290, 52] width 43 height 8
click at [269, 58] on li "Andrew Hollo way" at bounding box center [282, 59] width 53 height 7
type input "[PERSON_NAME]"
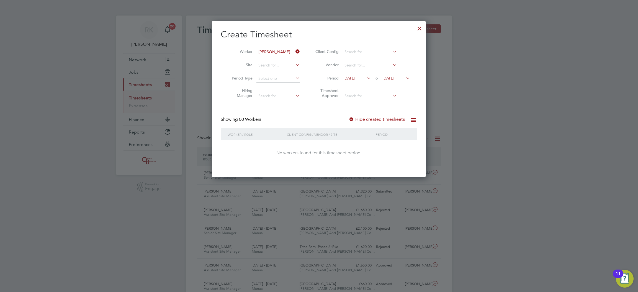
click at [363, 81] on span "[DATE]" at bounding box center [356, 78] width 30 height 7
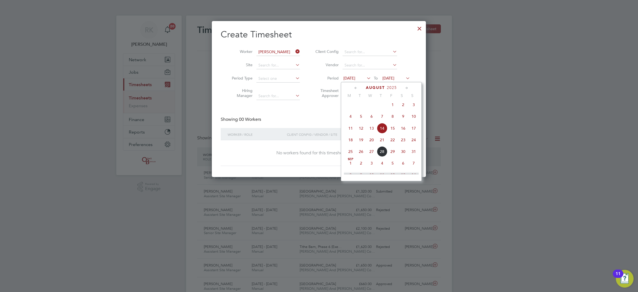
click at [350, 155] on span "25" at bounding box center [350, 151] width 11 height 11
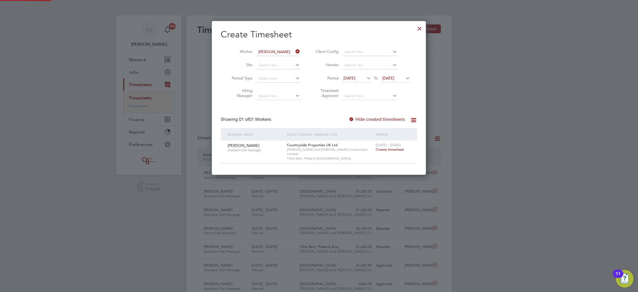
click at [384, 149] on span "Create timesheet" at bounding box center [390, 149] width 28 height 5
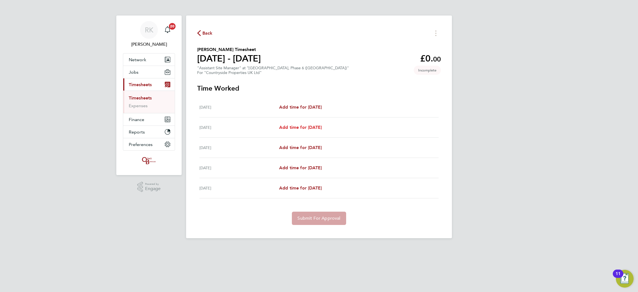
click at [298, 126] on span "Add time for [DATE]" at bounding box center [300, 127] width 43 height 5
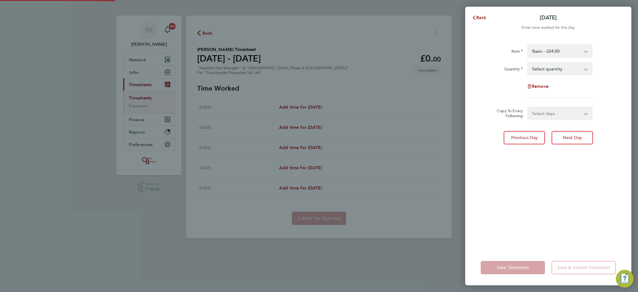
click at [549, 72] on select "Select quantity 0.5 1" at bounding box center [557, 69] width 58 height 12
select select "1"
click at [528, 63] on select "Select quantity 0.5 1" at bounding box center [557, 69] width 58 height 12
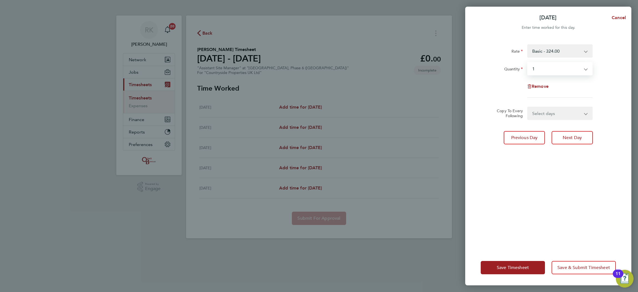
drag, startPoint x: 546, startPoint y: 111, endPoint x: 546, endPoint y: 119, distance: 7.2
click at [546, 112] on select "Select days Day Wednesday Thursday Friday" at bounding box center [557, 113] width 58 height 12
select select "WED"
click at [528, 107] on select "Select days Day Wednesday Thursday Friday" at bounding box center [557, 113] width 58 height 12
select select "[DATE]"
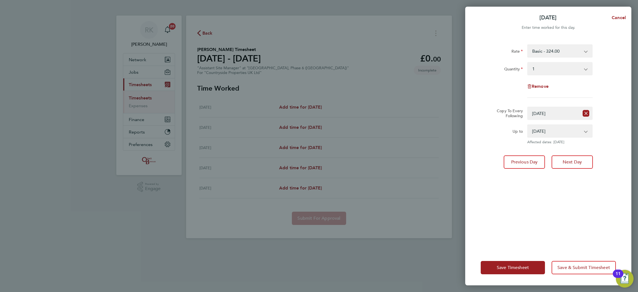
click at [497, 274] on div "Save Timesheet Save & Submit Timesheet" at bounding box center [548, 267] width 166 height 35
click at [497, 269] on span "Save Timesheet" at bounding box center [513, 268] width 32 height 6
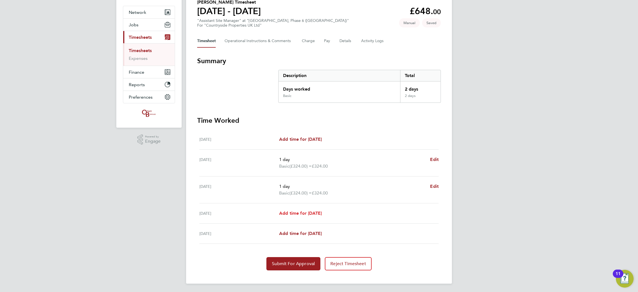
click at [295, 215] on span "Add time for [DATE]" at bounding box center [300, 212] width 43 height 5
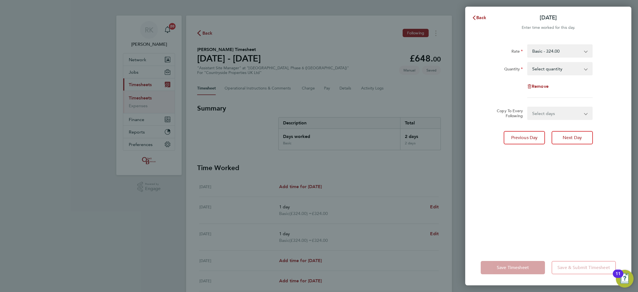
click at [568, 70] on select "Select quantity 0.5 1" at bounding box center [557, 69] width 58 height 12
select select "1"
click at [528, 63] on select "Select quantity 0.5 1" at bounding box center [557, 69] width 58 height 12
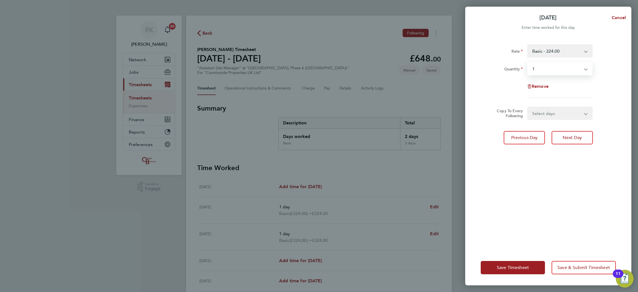
drag, startPoint x: 554, startPoint y: 106, endPoint x: 550, endPoint y: 114, distance: 9.8
click at [553, 111] on form "Rate Basic - 324.00 Quantity Select quantity 0.5 1 Remove Copy To Every Followi…" at bounding box center [548, 82] width 135 height 76
click at [549, 115] on select "Select days Friday" at bounding box center [557, 113] width 58 height 12
select select "FRI"
click at [528, 107] on select "Select days Friday" at bounding box center [557, 113] width 58 height 12
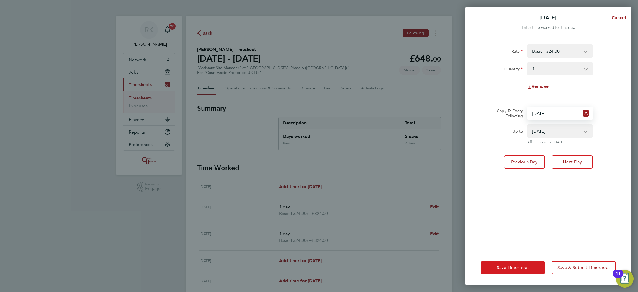
click at [504, 270] on span "Save Timesheet" at bounding box center [513, 268] width 32 height 6
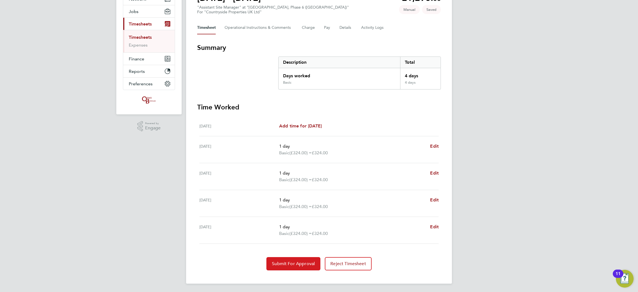
click at [301, 264] on span "Submit For Approval" at bounding box center [293, 264] width 43 height 6
